Goal: Information Seeking & Learning: Check status

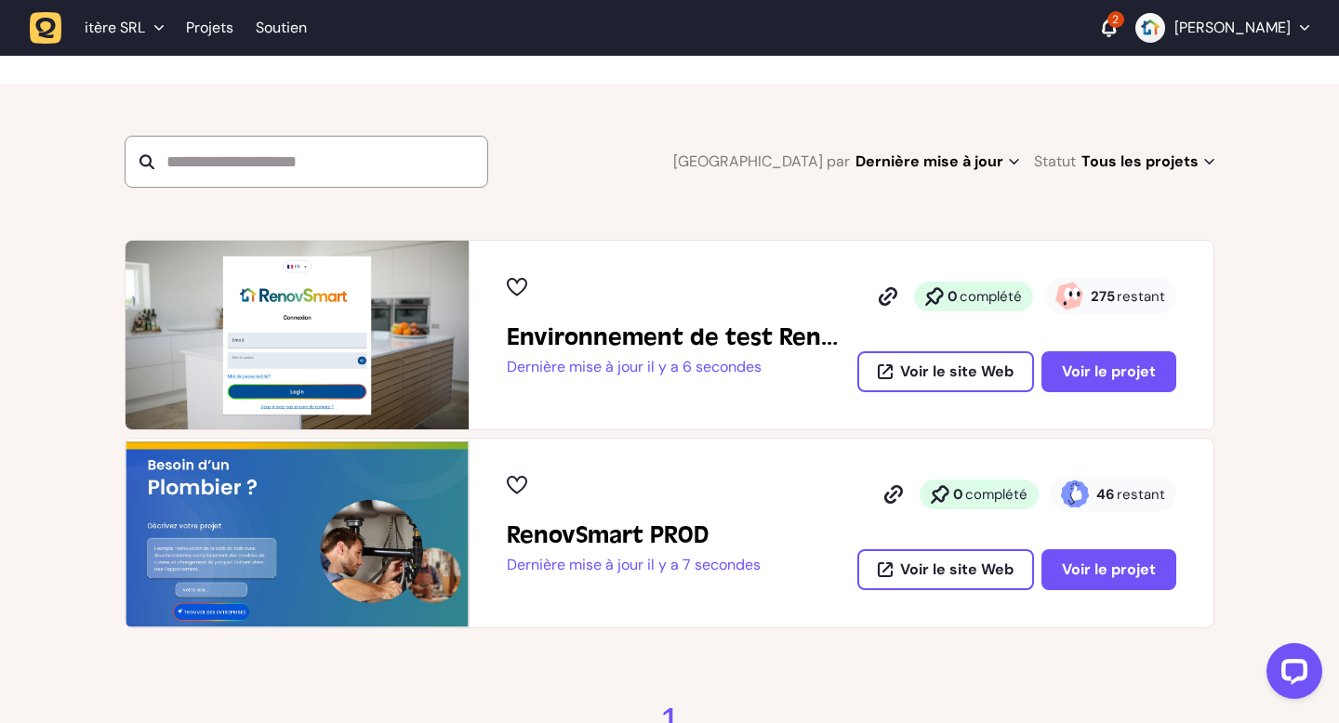
scroll to position [149, 0]
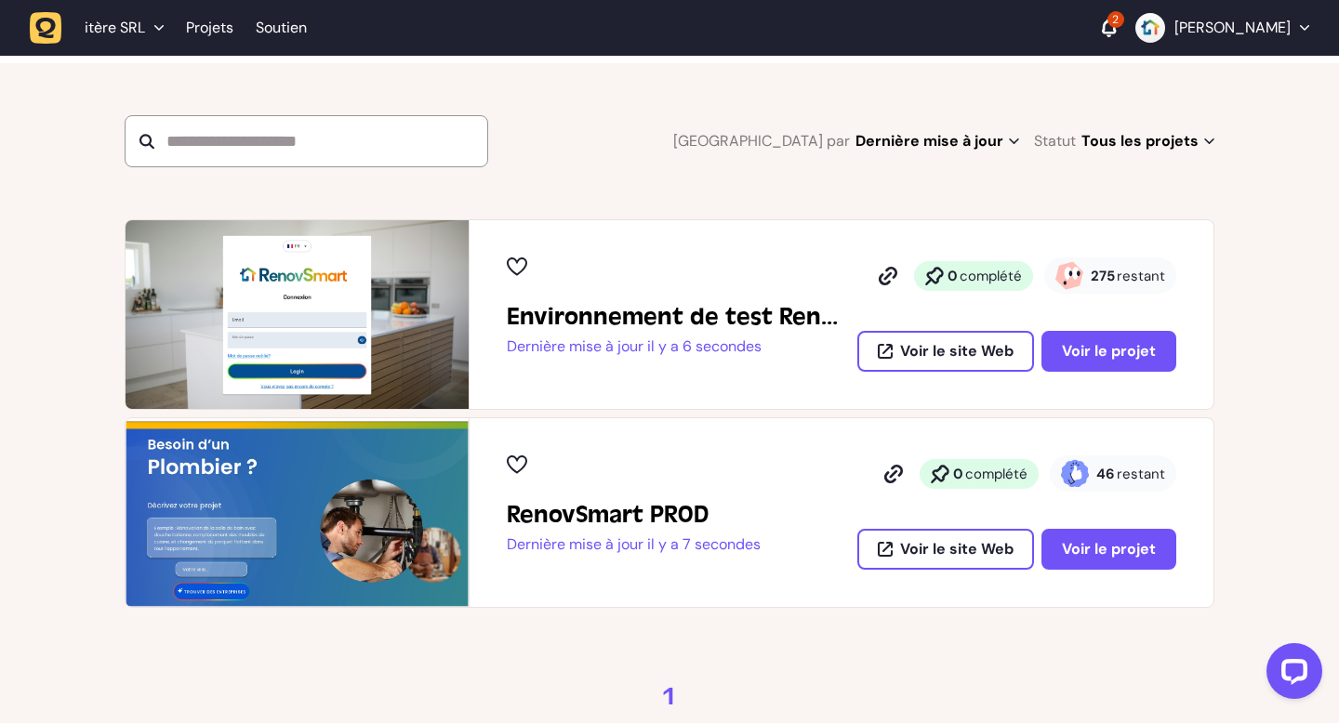
click at [1094, 372] on div "Environnement de test RenovSmart Dernière mise à jour il y a 6 secondes 0 compl…" at bounding box center [842, 314] width 744 height 189
click at [1095, 358] on font "Voir le projet" at bounding box center [1109, 351] width 94 height 20
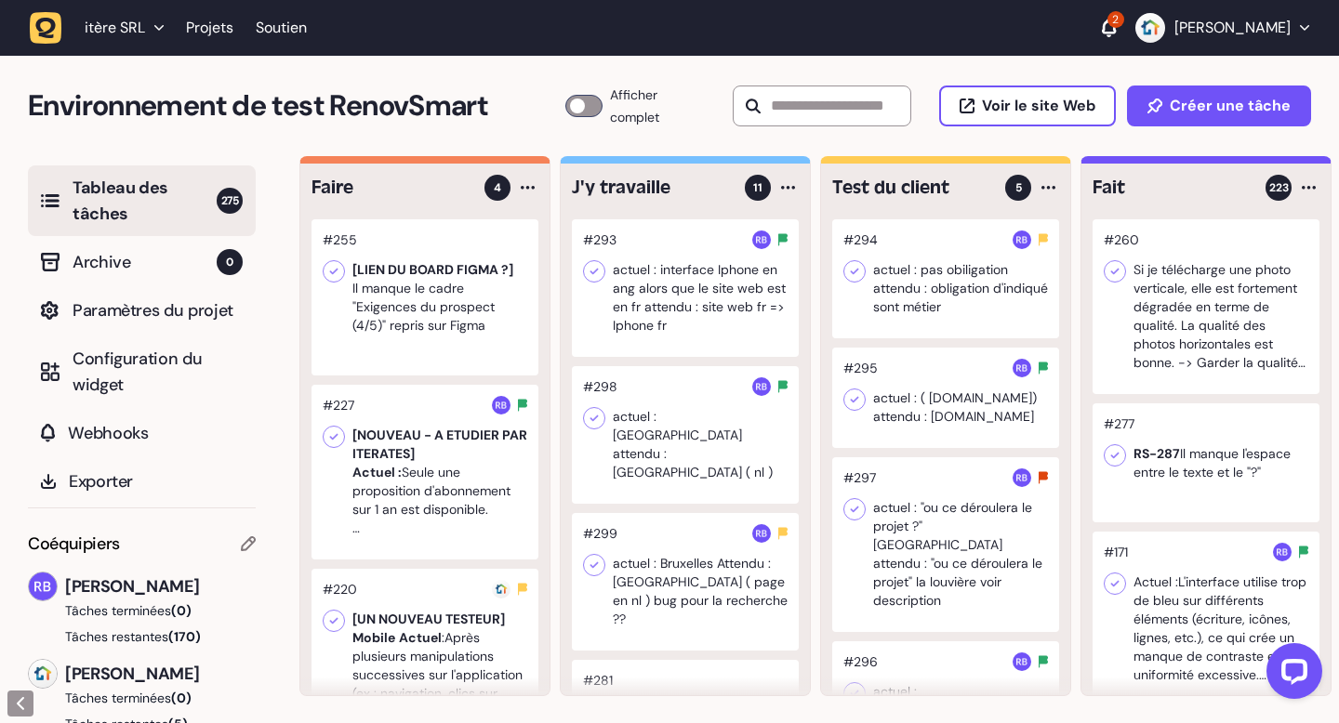
click at [1116, 29] on icon at bounding box center [1109, 27] width 14 height 16
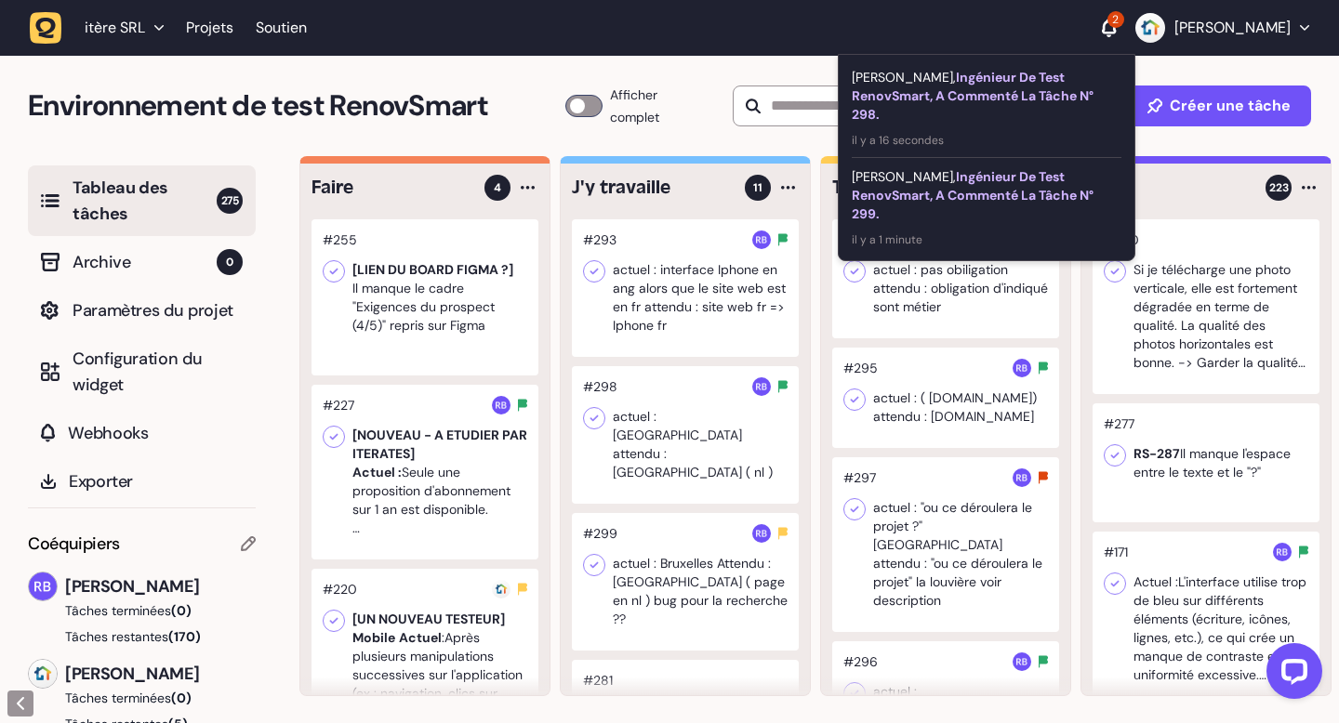
click at [1035, 164] on li "[PERSON_NAME], ingénieur de test RenovSmart, a commenté la tâche n° 299. il y a…" at bounding box center [987, 207] width 270 height 99
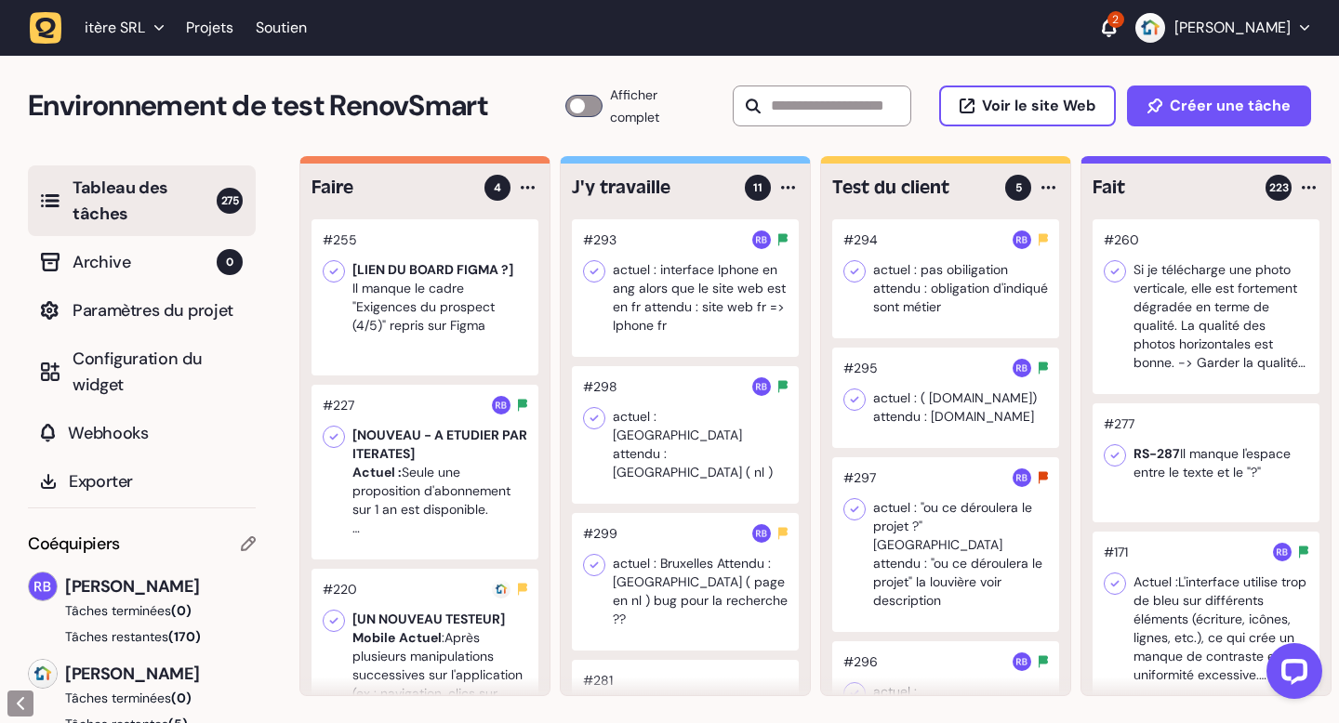
click at [1124, 26] on div "2" at bounding box center [1115, 19] width 17 height 17
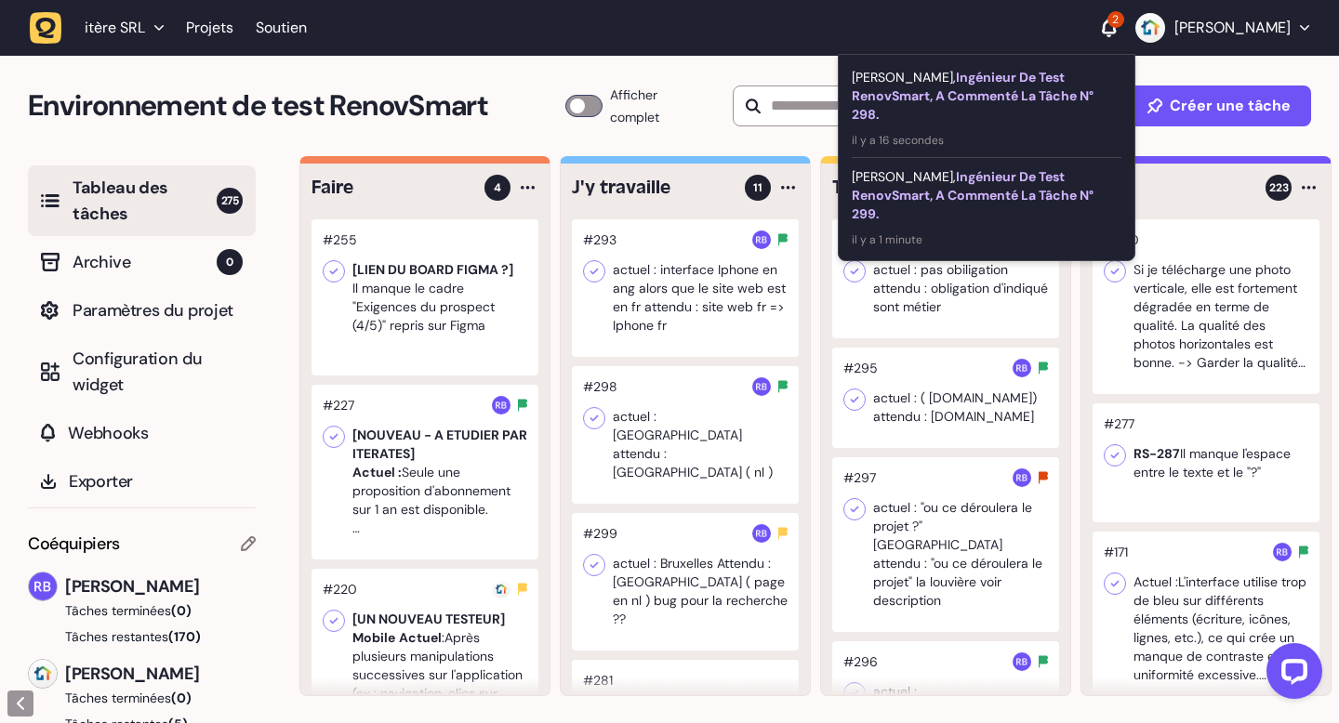
click at [1006, 213] on div "[PERSON_NAME], ingénieur de test RenovSmart, a commenté la tâche n° 299." at bounding box center [987, 195] width 270 height 56
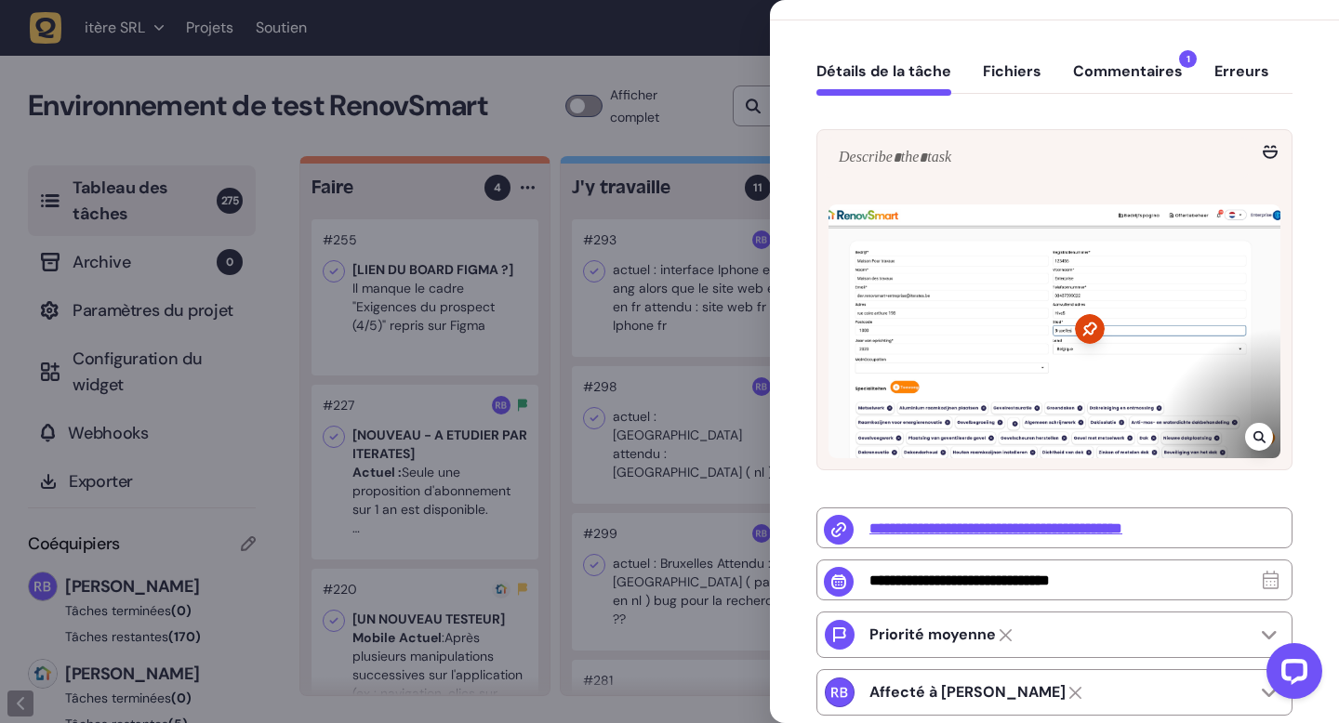
click at [1108, 83] on button "Commentaires 1" at bounding box center [1128, 78] width 110 height 33
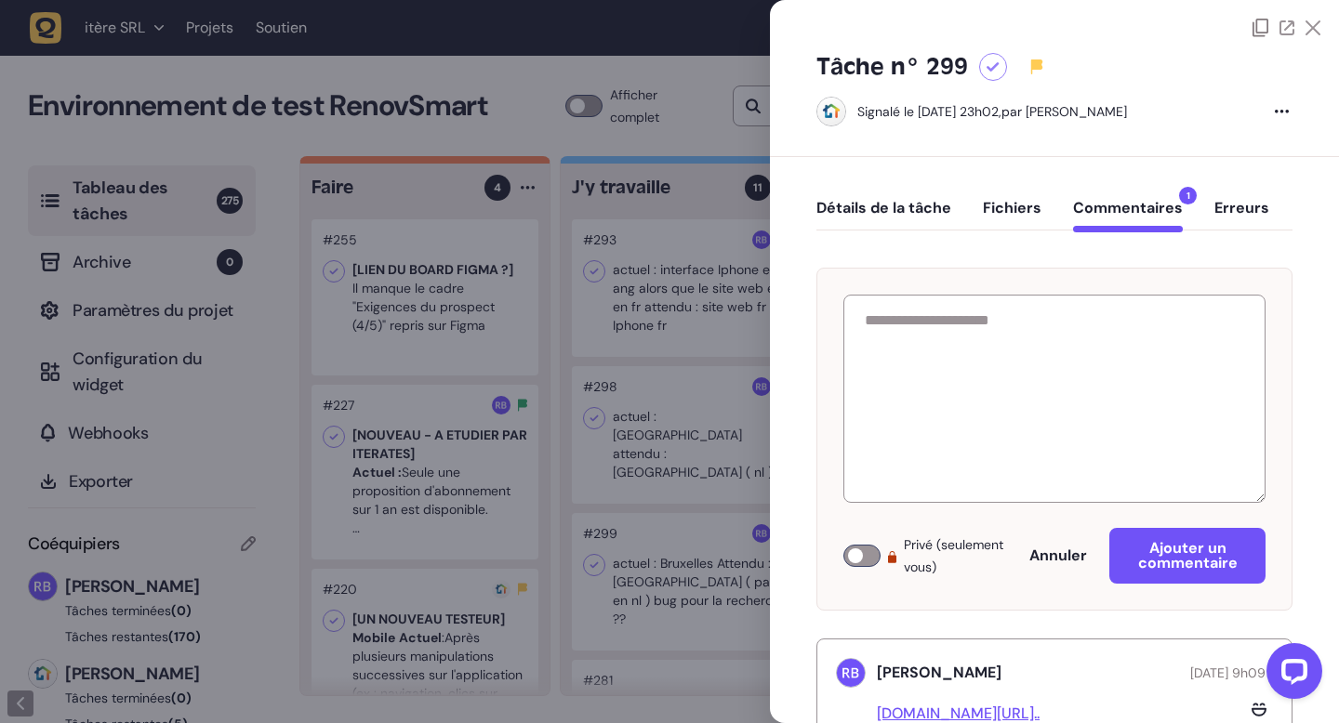
click at [1306, 22] on icon at bounding box center [1312, 27] width 15 height 15
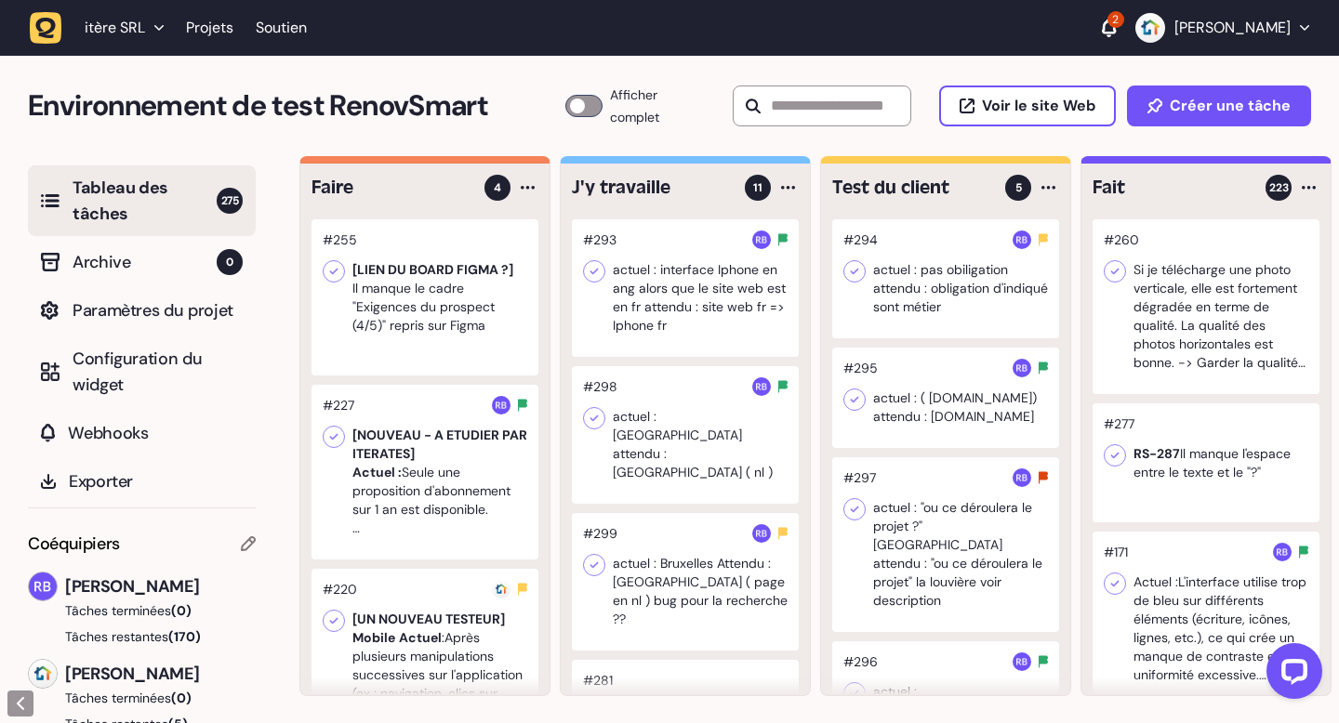
click at [1116, 35] on icon at bounding box center [1109, 28] width 14 height 19
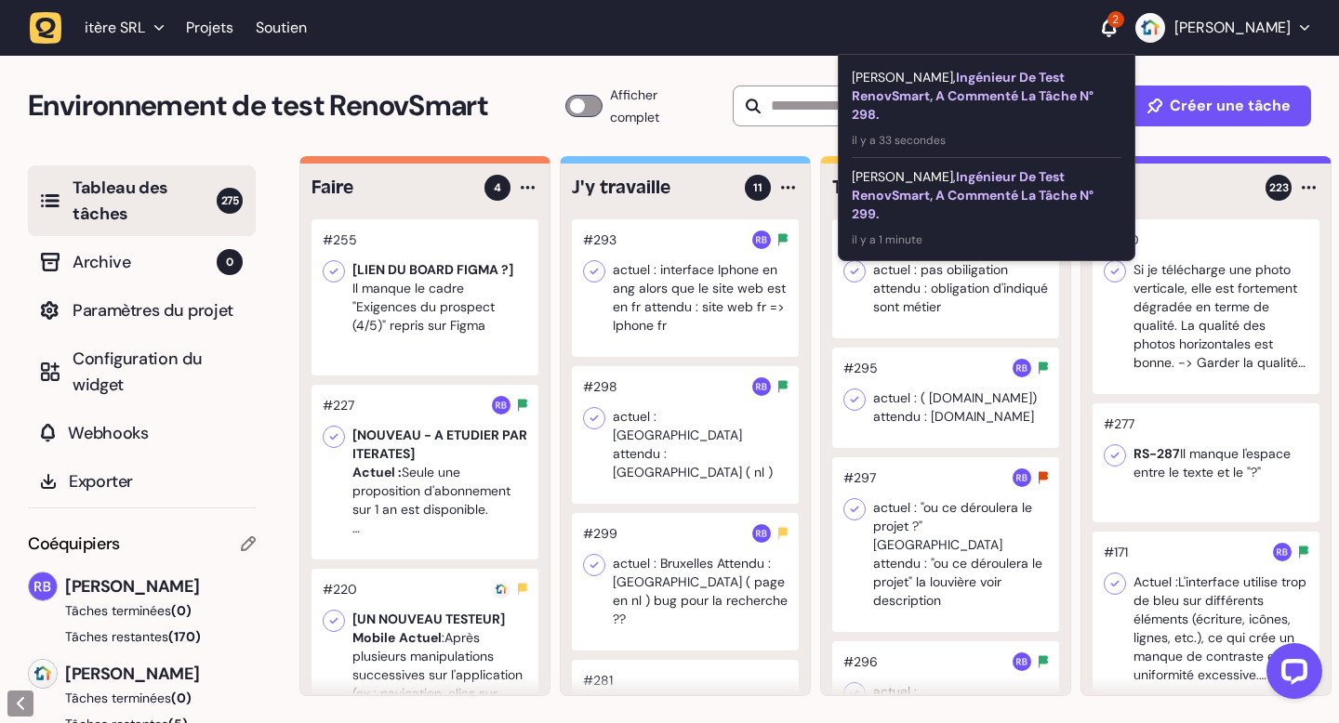
click at [1015, 102] on font "ingénieur de test RenovSmart, a commenté la tâche n° 298." at bounding box center [973, 96] width 242 height 54
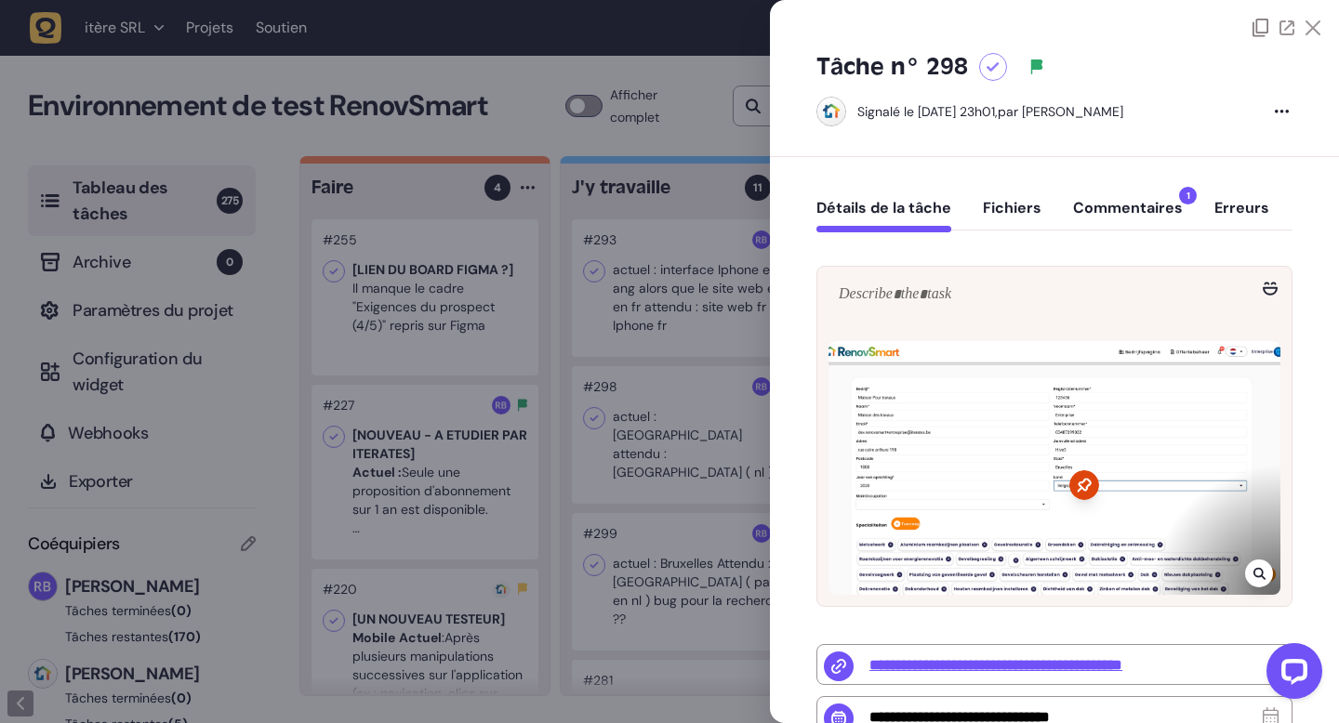
click at [1314, 22] on icon at bounding box center [1312, 27] width 15 height 15
click at [1308, 27] on icon at bounding box center [1312, 27] width 15 height 15
